Goal: Information Seeking & Learning: Learn about a topic

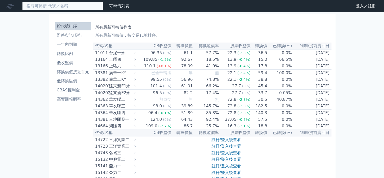
click at [59, 5] on input at bounding box center [62, 6] width 81 height 9
click at [44, 9] on input at bounding box center [62, 6] width 81 height 9
click at [36, 7] on input at bounding box center [62, 6] width 81 height 9
drag, startPoint x: 33, startPoint y: 31, endPoint x: 36, endPoint y: 27, distance: 4.8
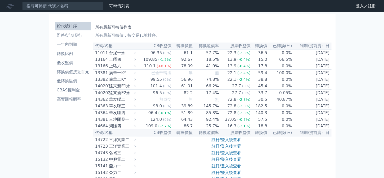
click at [35, 5] on input at bounding box center [62, 6] width 81 height 9
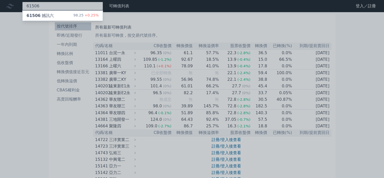
type input "61506"
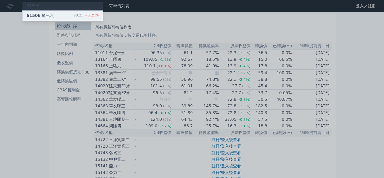
click at [43, 13] on div "61506 撼訊六" at bounding box center [40, 16] width 27 height 6
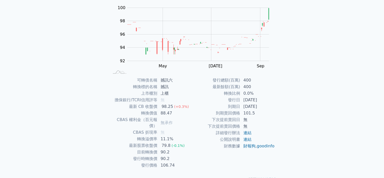
scroll to position [56, 0]
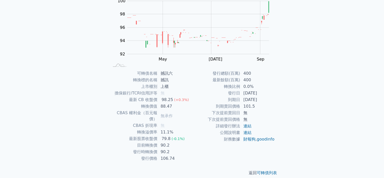
click at [263, 83] on td "400" at bounding box center [257, 80] width 35 height 7
click at [260, 86] on td "0.0%" at bounding box center [257, 86] width 35 height 7
drag, startPoint x: 255, startPoint y: 88, endPoint x: 237, endPoint y: 88, distance: 17.7
click at [237, 88] on tr "轉換比例 0.0%" at bounding box center [233, 86] width 83 height 7
click at [259, 89] on td "0.0%" at bounding box center [257, 86] width 35 height 7
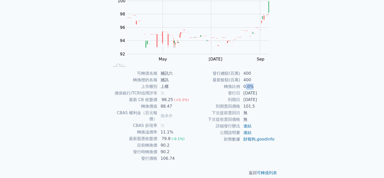
drag, startPoint x: 258, startPoint y: 88, endPoint x: 245, endPoint y: 89, distance: 12.7
click at [245, 88] on td "0.0%" at bounding box center [257, 86] width 35 height 7
click at [250, 124] on link "連結" at bounding box center [248, 125] width 8 height 5
click at [186, 129] on td "11.1%" at bounding box center [175, 132] width 35 height 7
drag, startPoint x: 262, startPoint y: 90, endPoint x: 259, endPoint y: 86, distance: 5.2
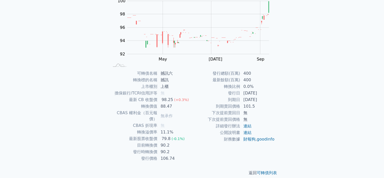
click at [263, 89] on tbody "發行總額(百萬) 400 最新餘額(百萬) 400 轉換比例 0.0% 發行日 [DATE] 到期日 [DATE] 到期賣回價格 101.5 下次提前賣回日 …" at bounding box center [233, 106] width 83 height 72
click at [283, 101] on div "可轉債列表 › 61506 撼訊六 61506 撼訊六 可轉債詳細資訊 Zoom Out 100 88 90 92 94 96 98 100 102 L Ma…" at bounding box center [192, 70] width 194 height 228
